Goal: Information Seeking & Learning: Check status

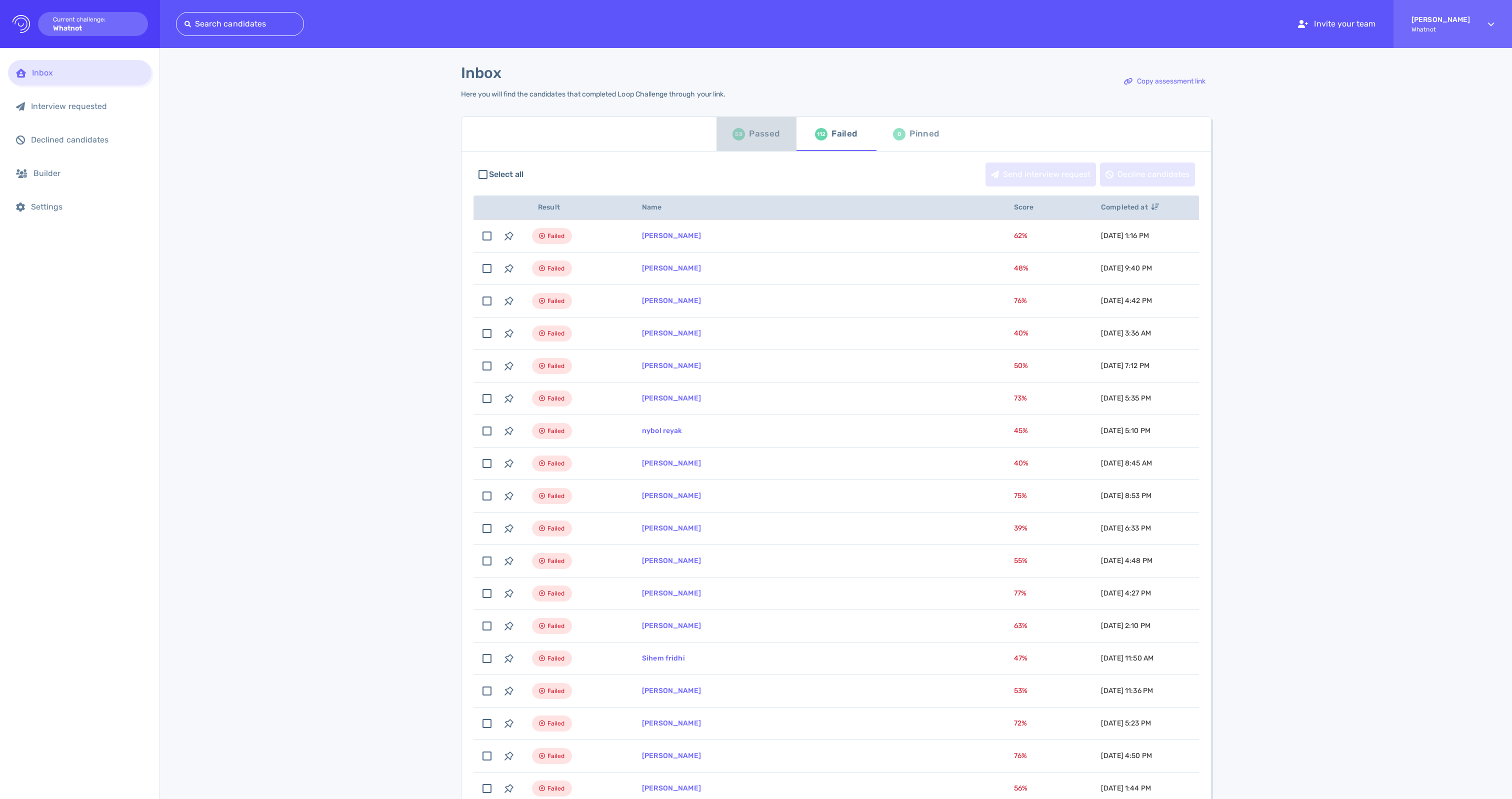
click at [753, 141] on div "Passed" at bounding box center [764, 134] width 31 height 15
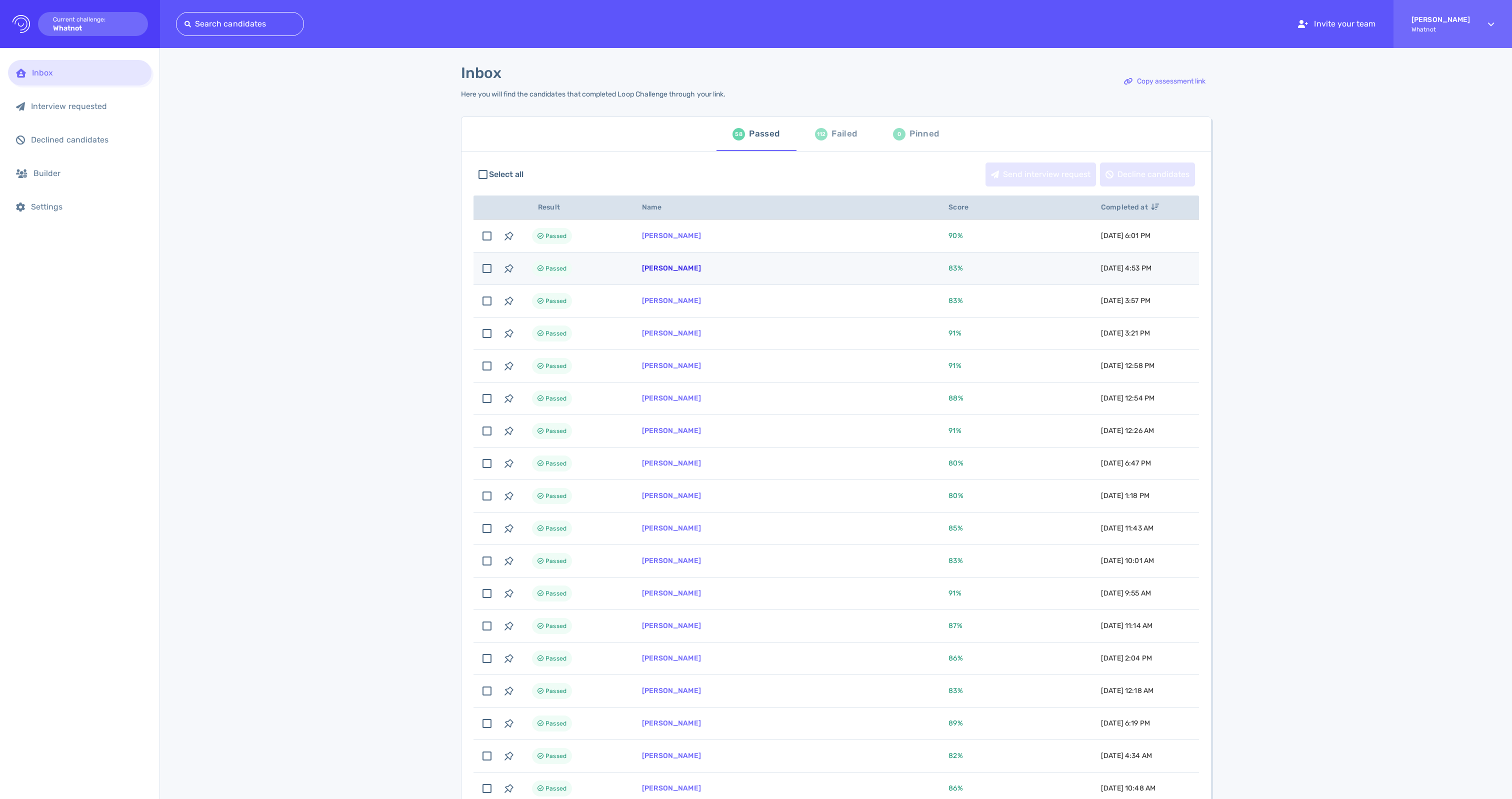
click at [701, 272] on link "[PERSON_NAME]" at bounding box center [671, 268] width 59 height 8
click at [846, 141] on div "Failed" at bounding box center [844, 134] width 25 height 15
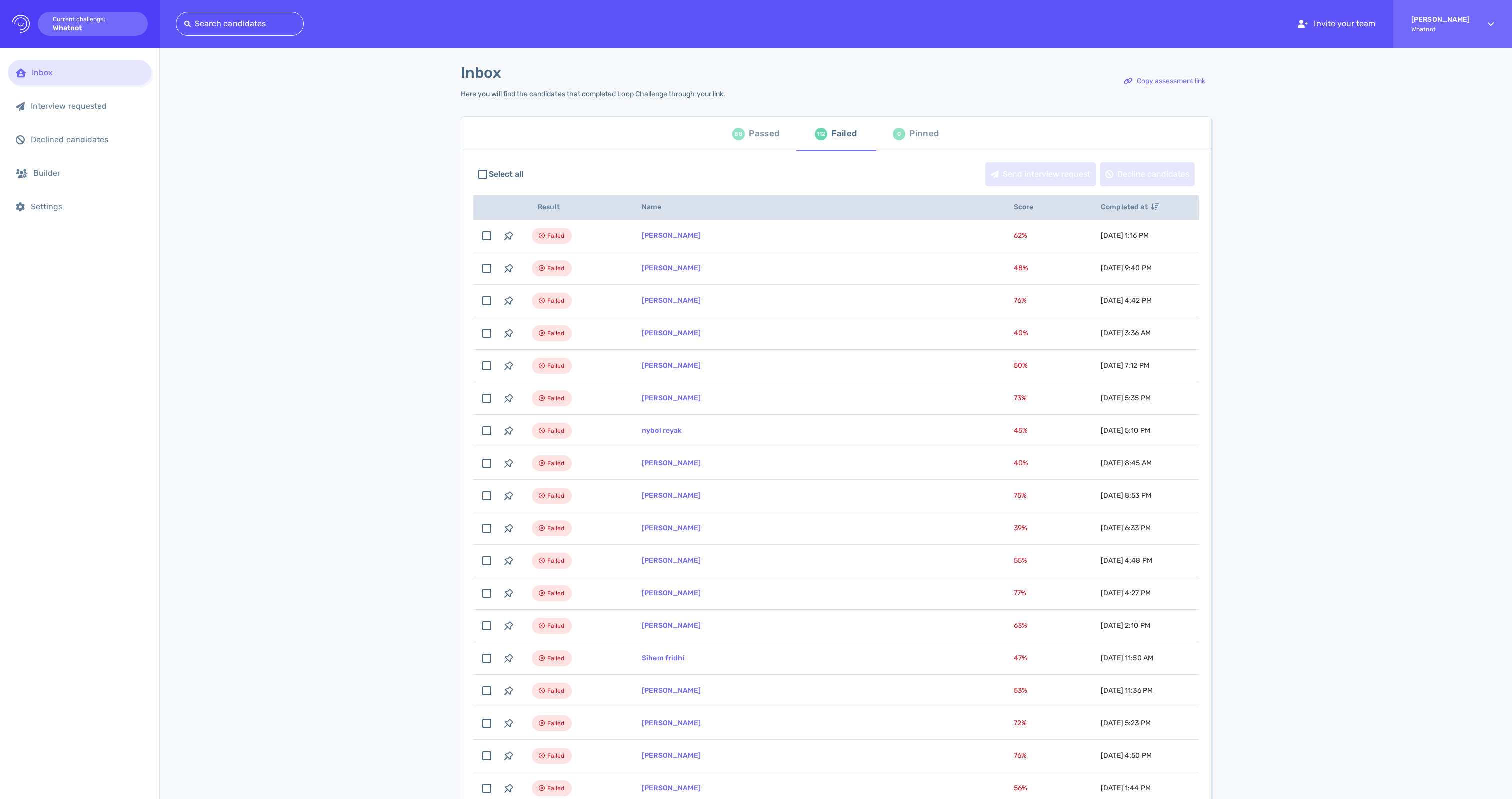
click at [755, 135] on div "Passed" at bounding box center [764, 134] width 31 height 15
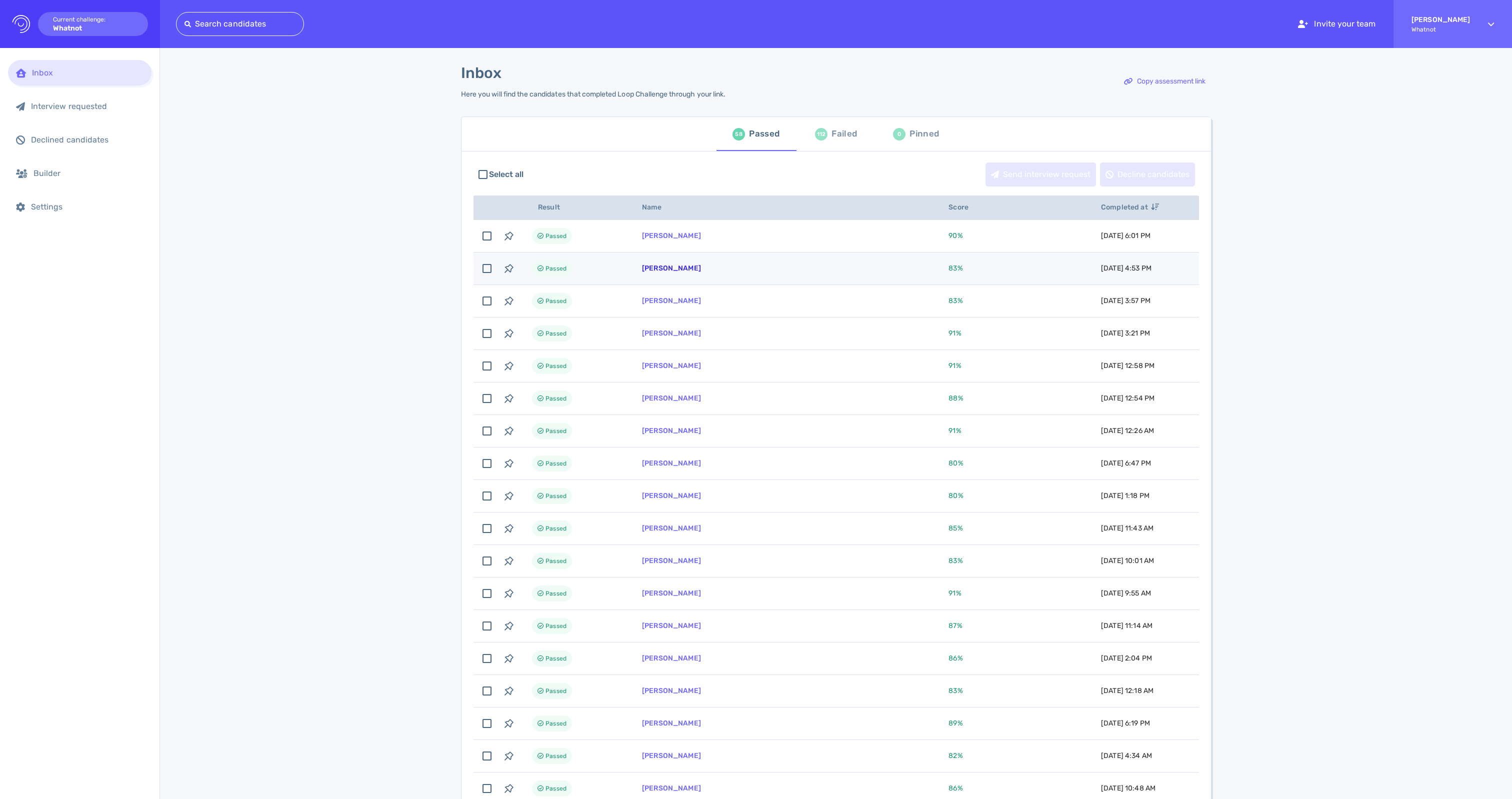
click at [701, 272] on link "[PERSON_NAME]" at bounding box center [671, 268] width 59 height 8
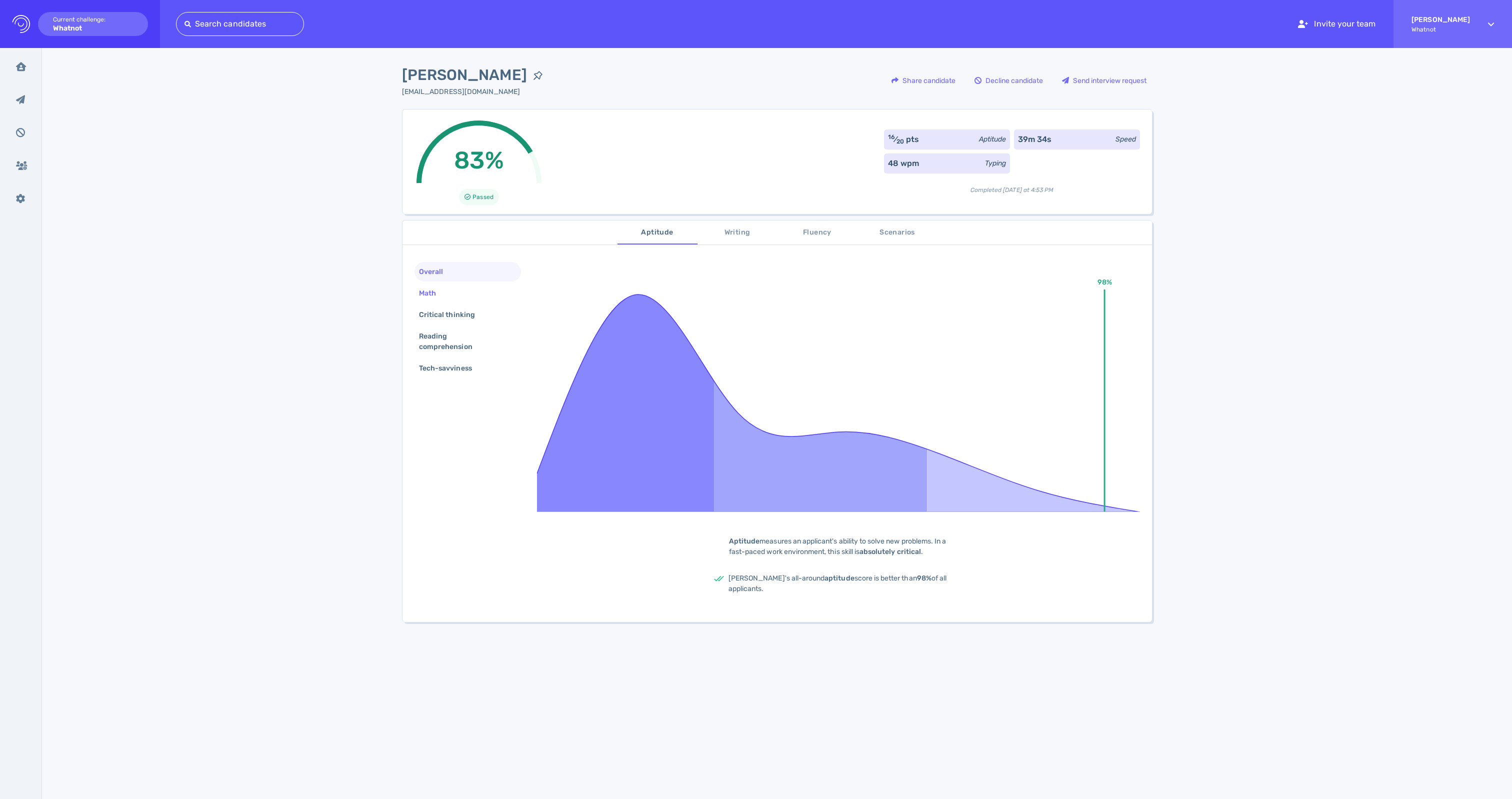
click at [434, 301] on div "Math" at bounding box center [432, 293] width 31 height 15
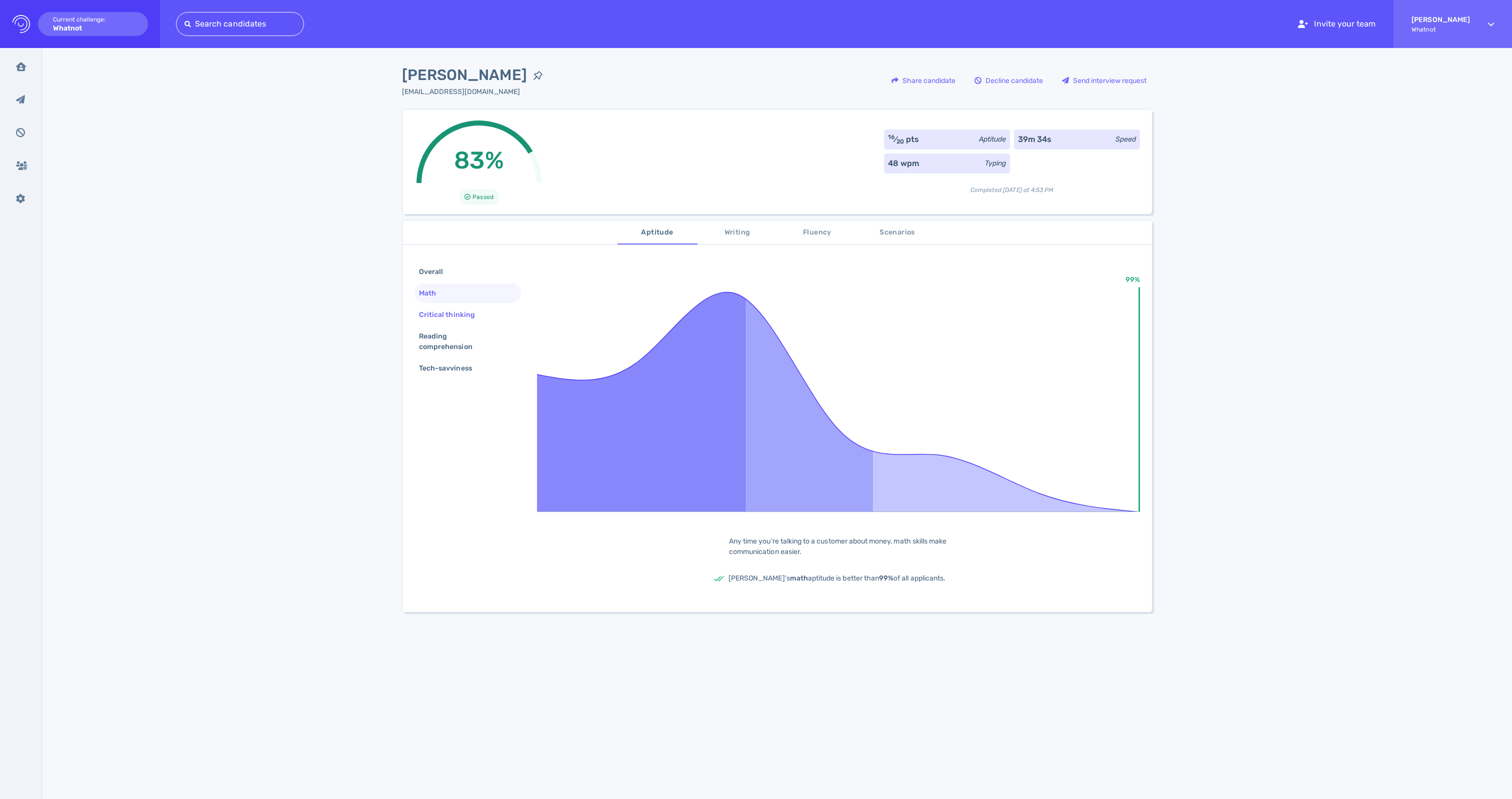
click at [448, 322] on div "Critical thinking" at bounding box center [451, 315] width 70 height 15
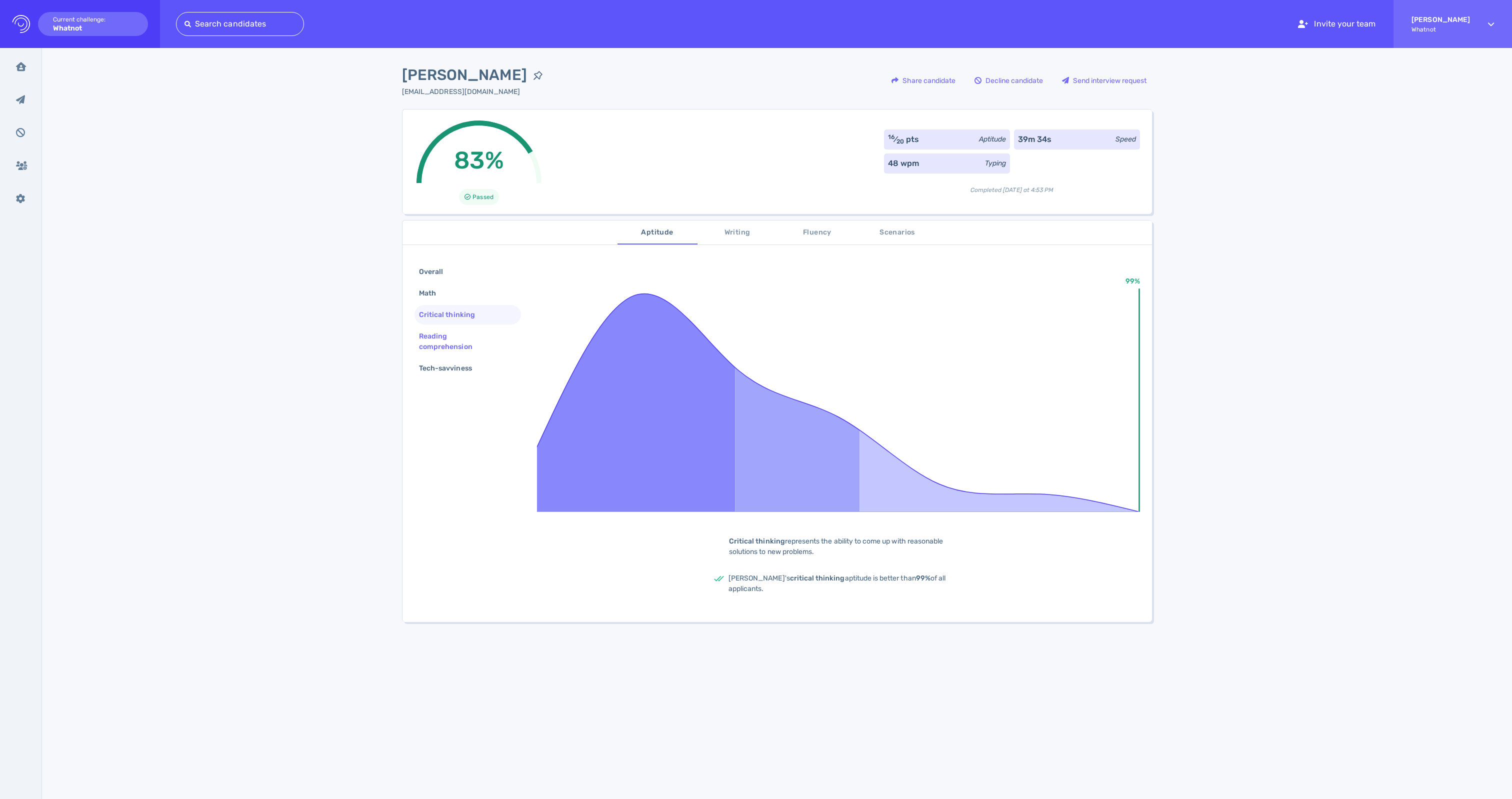
click at [436, 350] on div "Reading comprehension" at bounding box center [463, 342] width 93 height 25
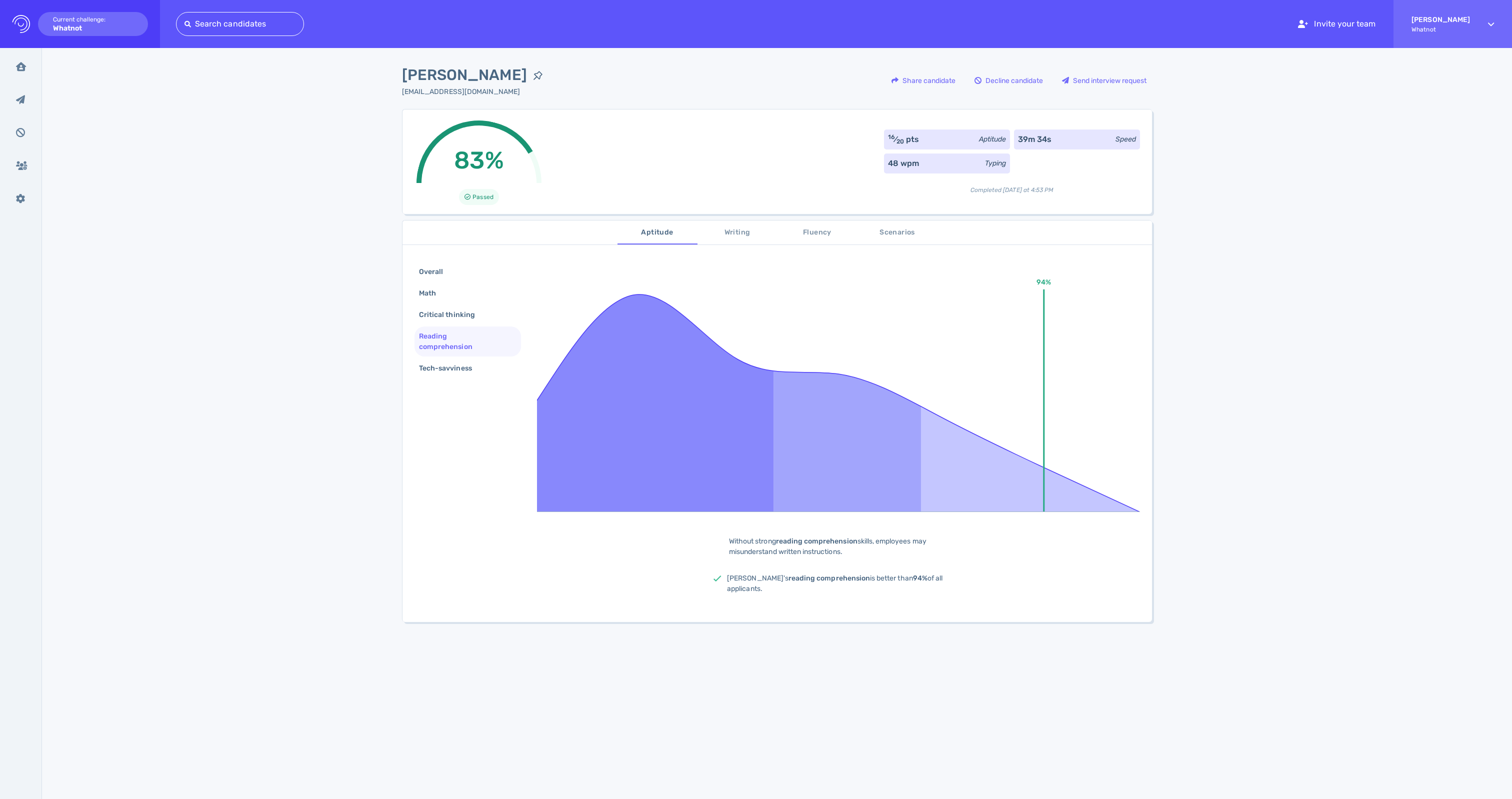
click at [455, 404] on div "Overall Math Critical thinking Reading comprehension Tech-savviness 94% Without…" at bounding box center [777, 436] width 750 height 372
click at [457, 376] on div "Tech-savviness" at bounding box center [450, 368] width 67 height 15
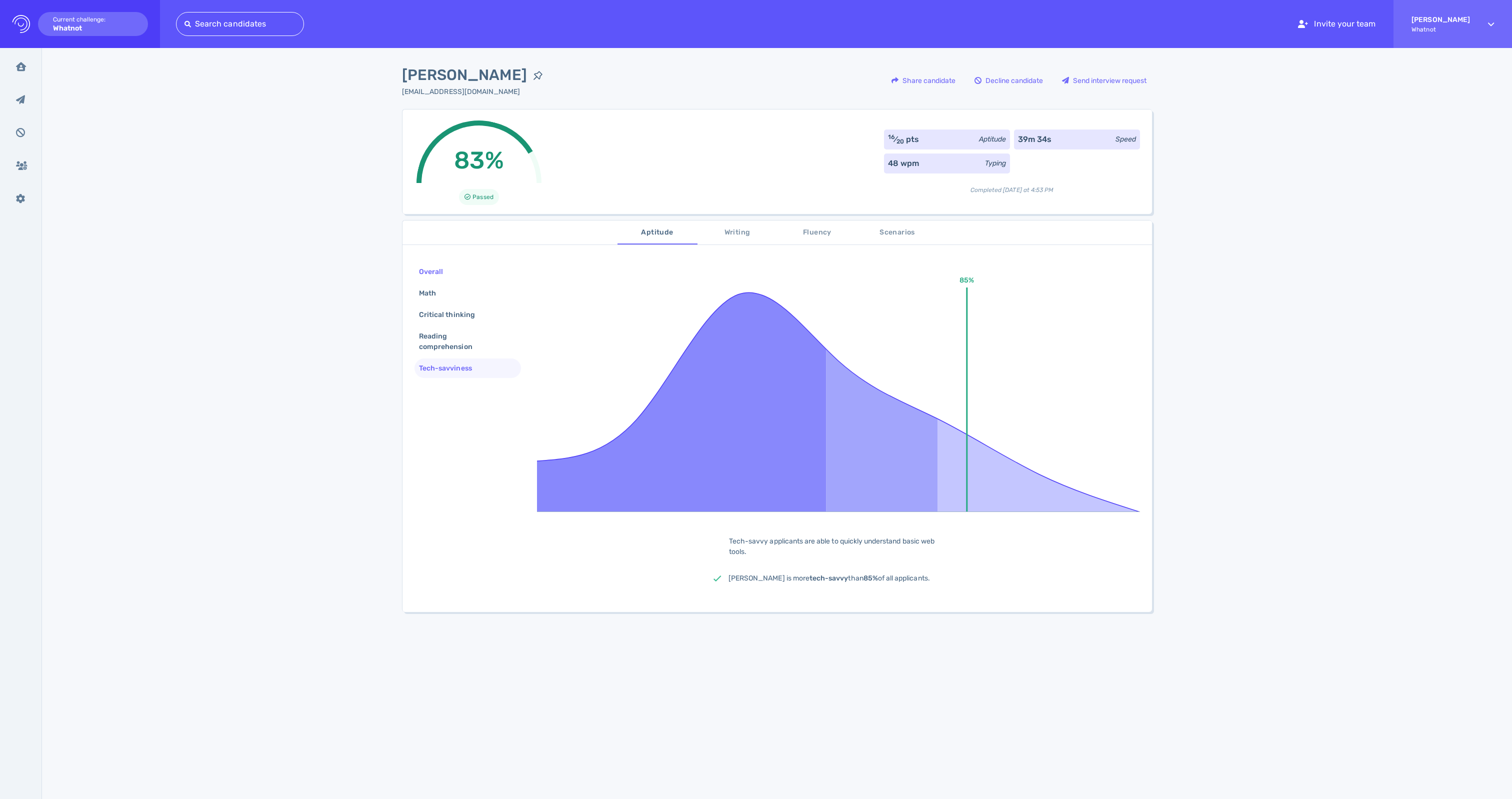
click at [435, 270] on div "Overall" at bounding box center [436, 272] width 38 height 15
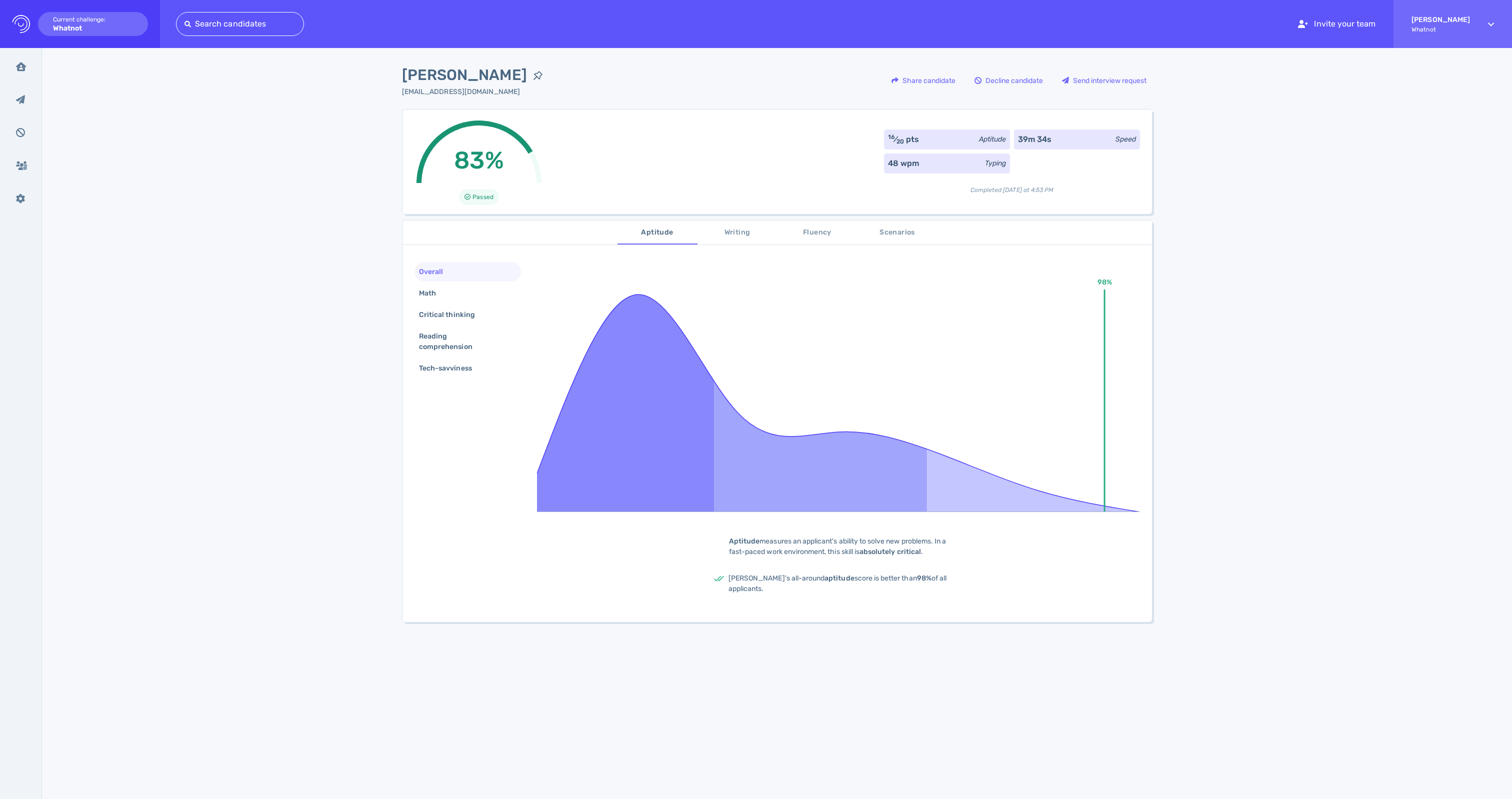
click at [750, 233] on span "Writing" at bounding box center [738, 232] width 68 height 12
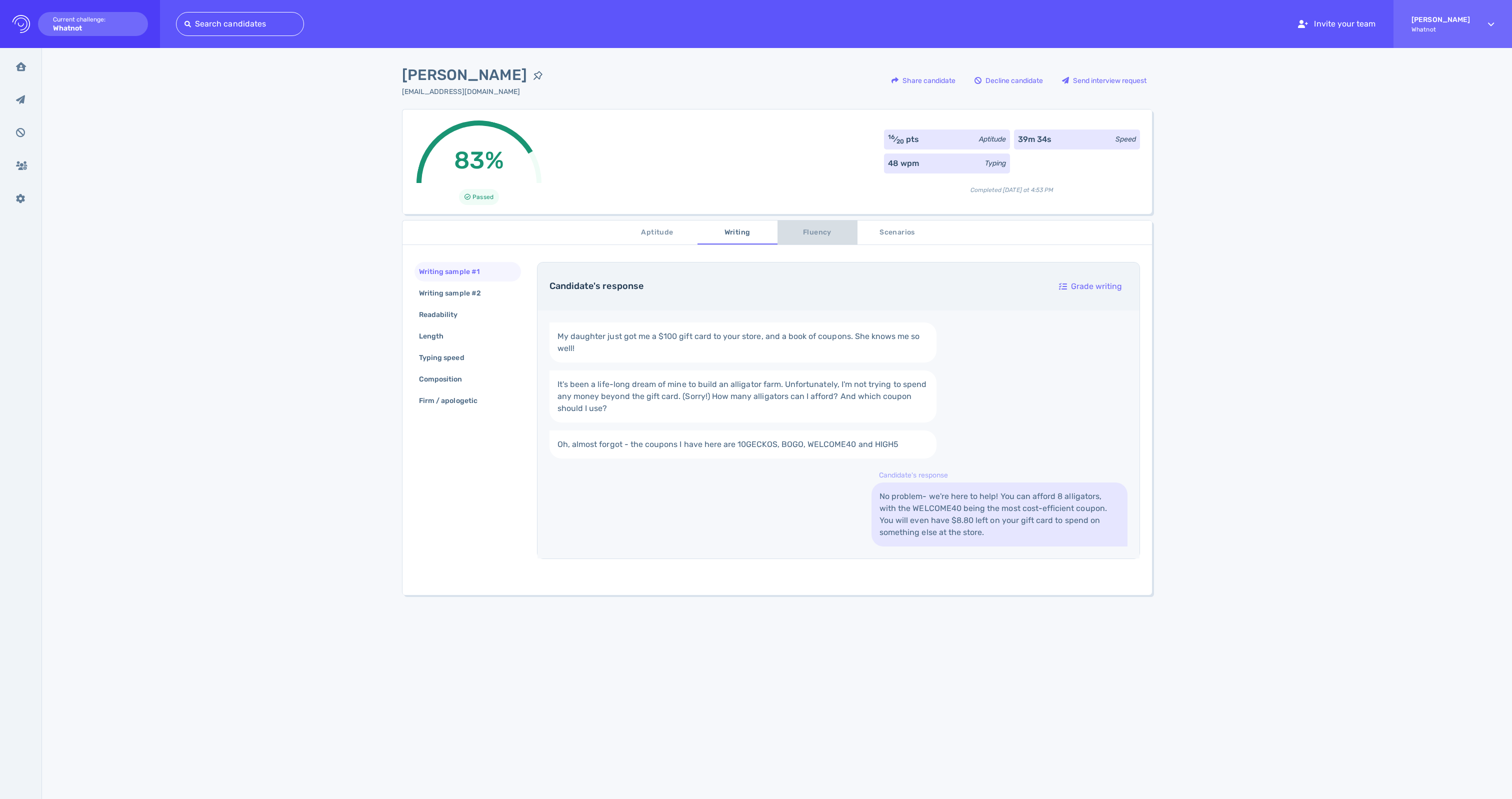
click at [805, 233] on span "Fluency" at bounding box center [818, 232] width 68 height 12
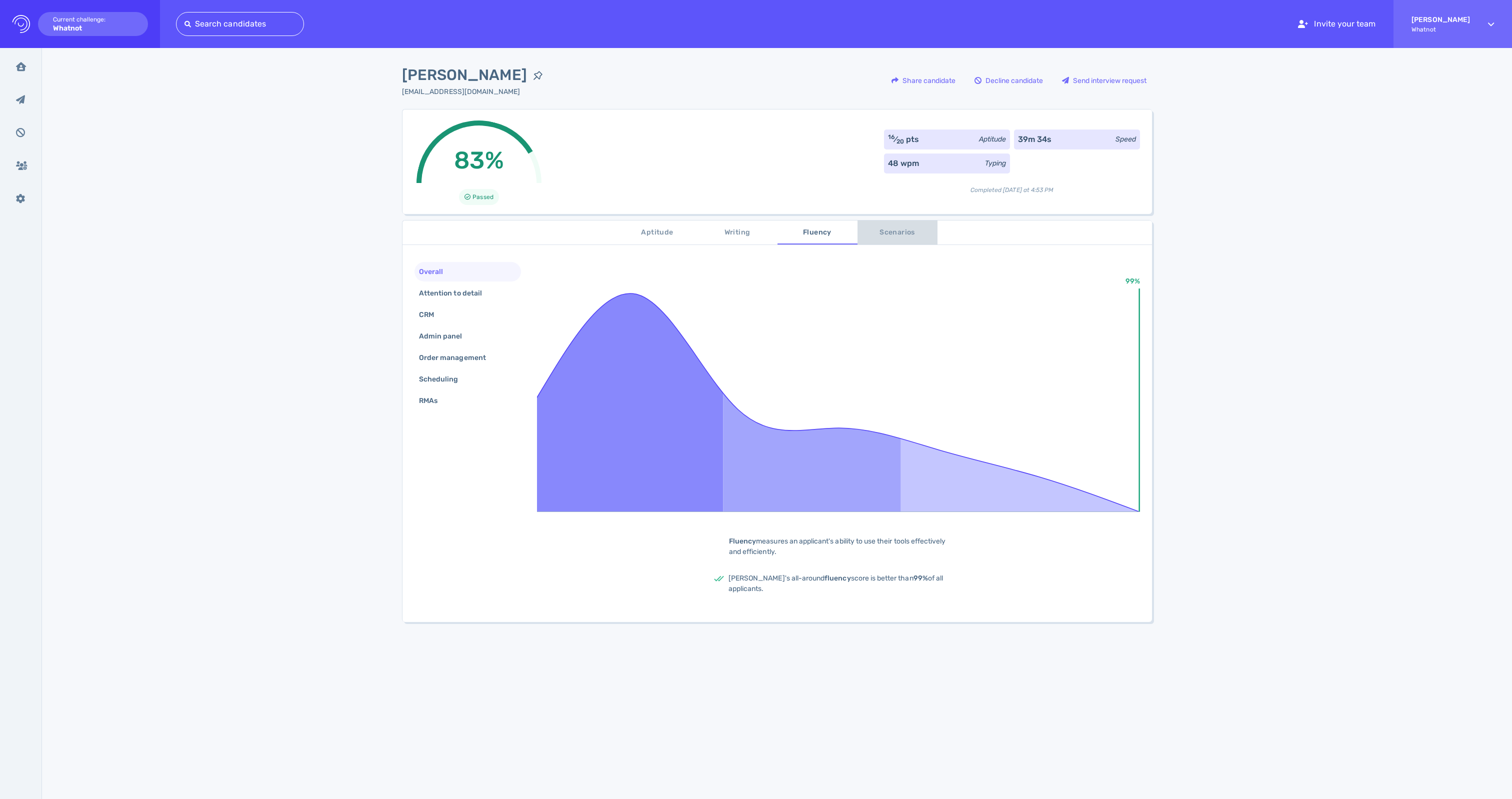
click at [890, 239] on span "Scenarios" at bounding box center [897, 232] width 68 height 12
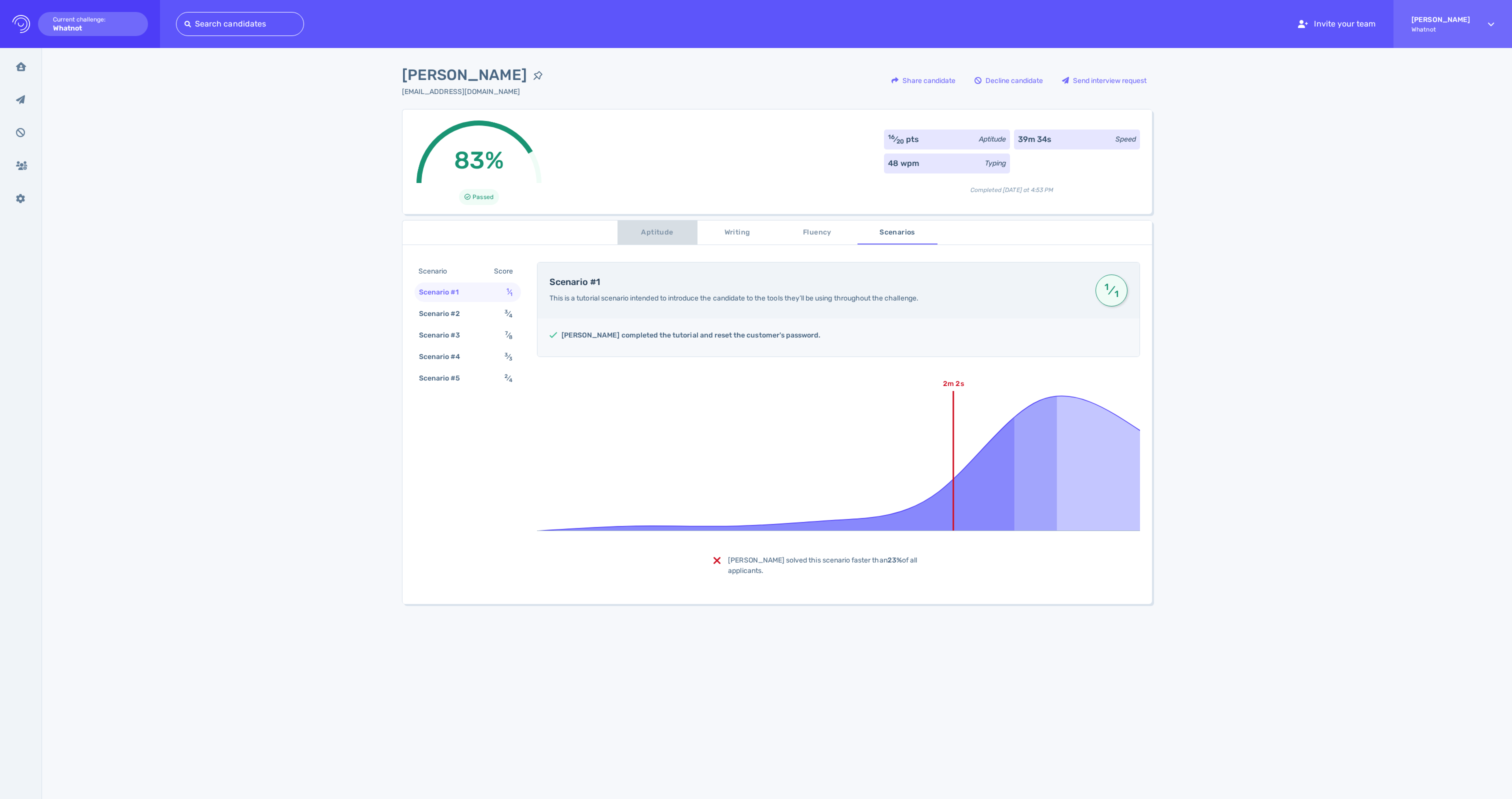
click at [644, 234] on span "Aptitude" at bounding box center [657, 232] width 68 height 12
